Goal: Task Accomplishment & Management: Manage account settings

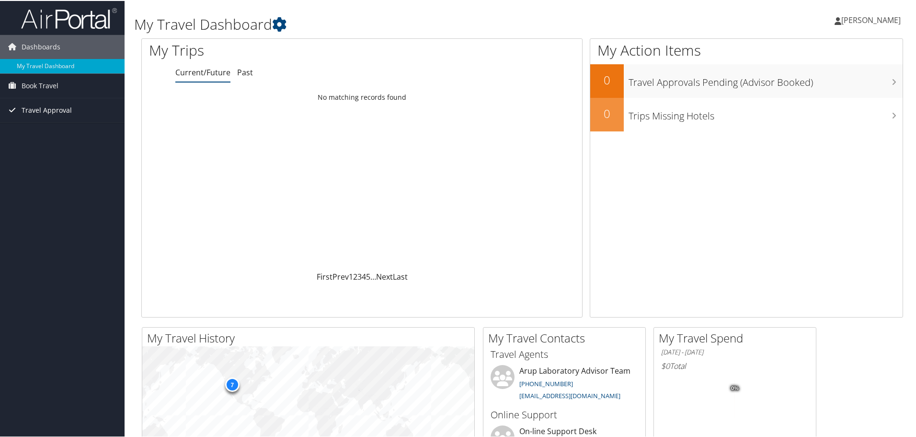
click at [49, 111] on span "Travel Approval" at bounding box center [47, 109] width 50 height 24
click at [47, 152] on link "Canceled Trips" at bounding box center [62, 157] width 125 height 14
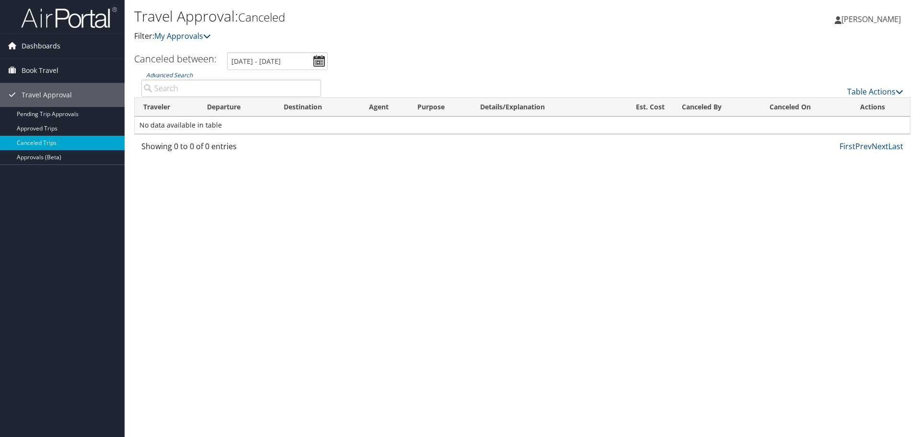
click at [50, 50] on span "Dashboards" at bounding box center [41, 46] width 39 height 24
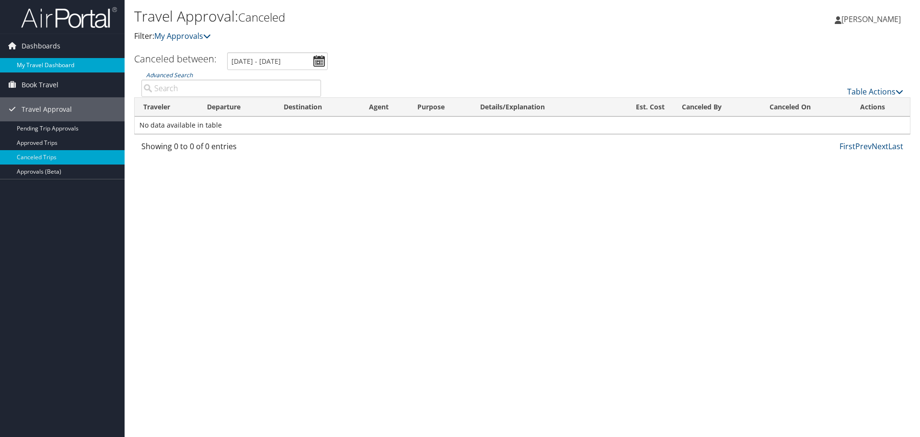
click at [47, 64] on link "My Travel Dashboard" at bounding box center [62, 65] width 125 height 14
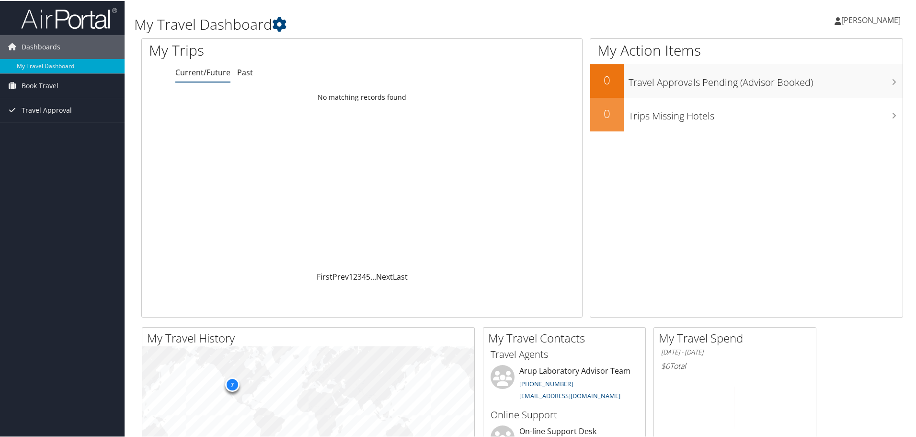
click at [867, 16] on span "[PERSON_NAME]" at bounding box center [870, 19] width 59 height 11
click at [842, 83] on link "View Travel Profile" at bounding box center [846, 85] width 107 height 16
click at [866, 22] on span "[PERSON_NAME]" at bounding box center [870, 19] width 59 height 11
click at [819, 54] on link "My Settings" at bounding box center [846, 53] width 107 height 16
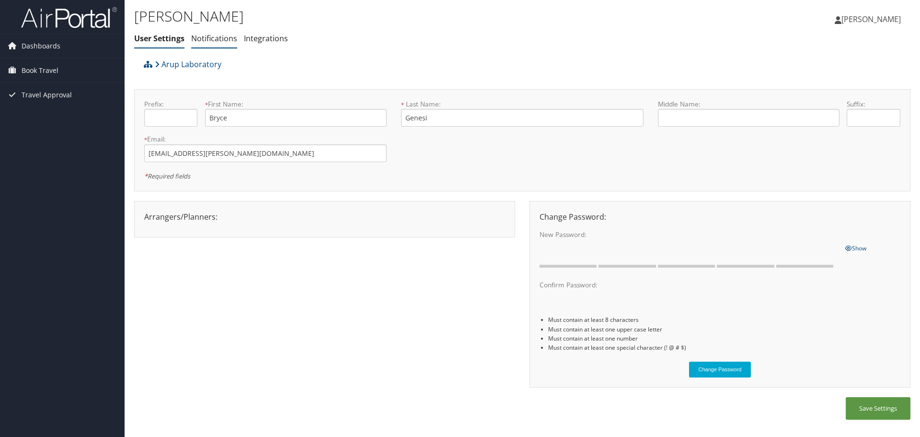
click at [205, 38] on link "Notifications" at bounding box center [214, 38] width 46 height 11
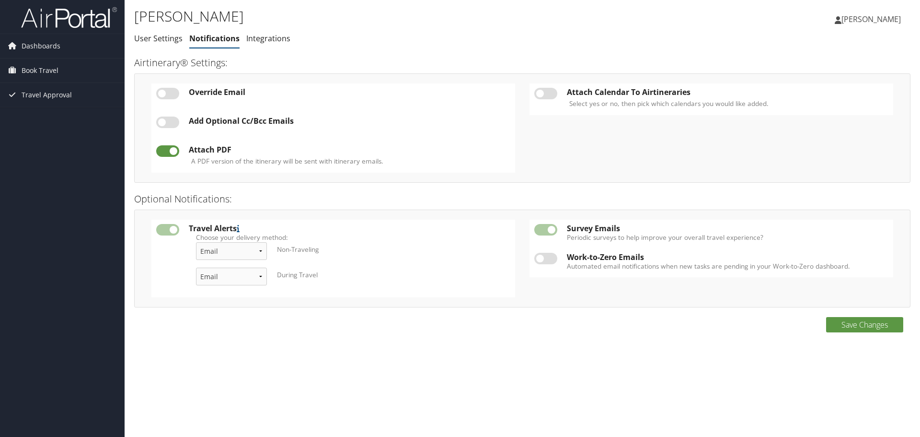
click at [266, 41] on link "Integrations" at bounding box center [268, 38] width 44 height 11
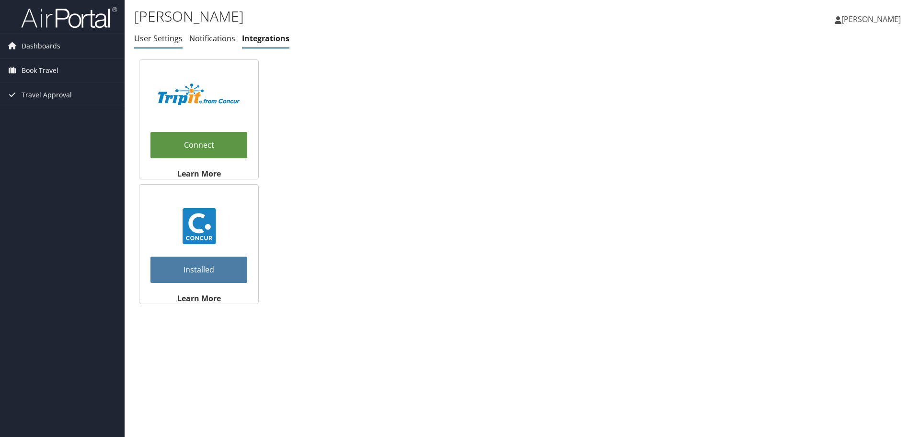
click at [161, 41] on link "User Settings" at bounding box center [158, 38] width 48 height 11
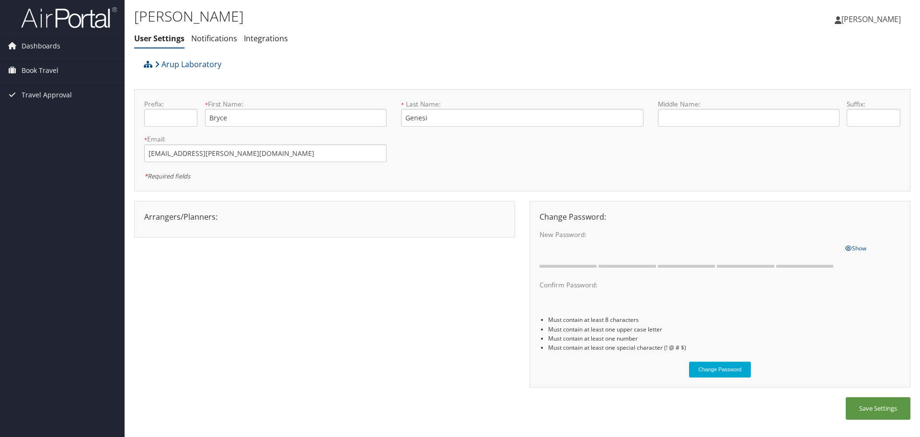
click at [867, 21] on span "[PERSON_NAME]" at bounding box center [870, 19] width 59 height 11
click at [818, 153] on link "Sign Out" at bounding box center [847, 156] width 107 height 16
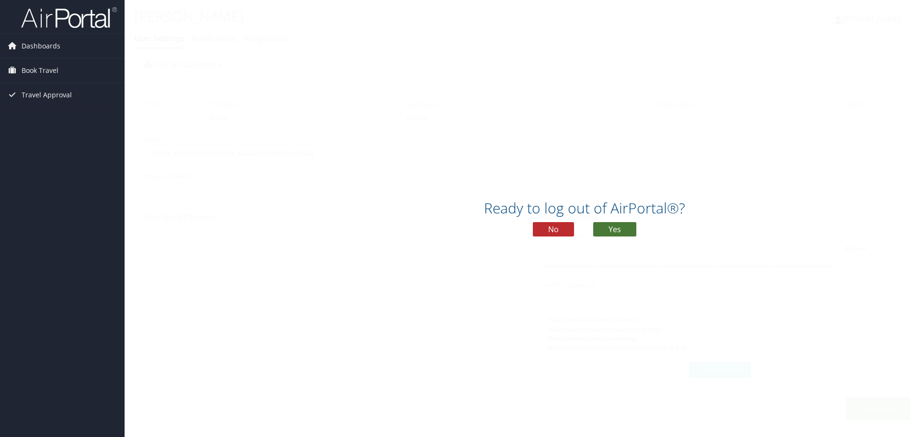
click at [614, 231] on button "Yes" at bounding box center [614, 229] width 43 height 14
